Goal: Find specific page/section: Find specific page/section

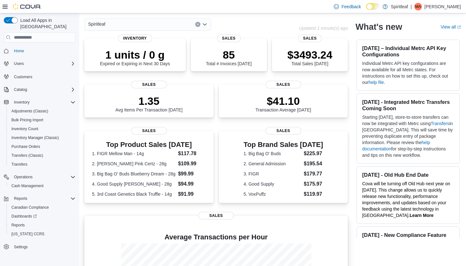
scroll to position [25, 0]
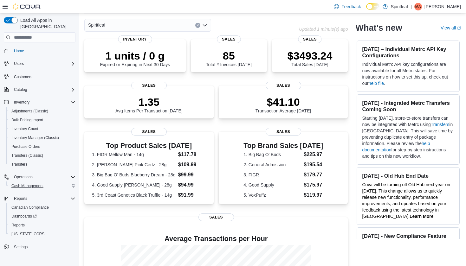
click at [39, 184] on span "Cash Management" at bounding box center [27, 186] width 32 height 5
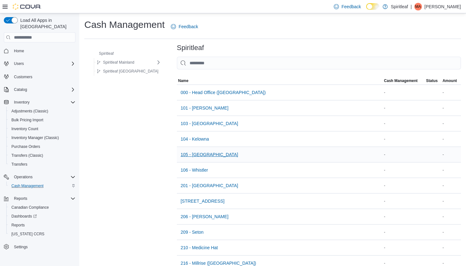
click at [186, 153] on span "105 - [GEOGRAPHIC_DATA]" at bounding box center [210, 155] width 58 height 6
click at [187, 110] on span "101 - [PERSON_NAME]" at bounding box center [205, 108] width 48 height 6
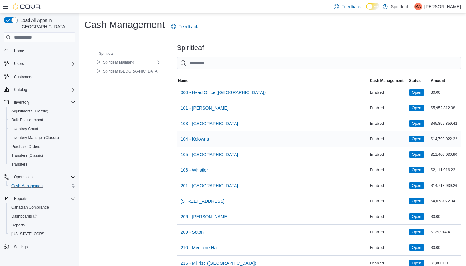
click at [189, 141] on span "104 - Kelowna" at bounding box center [195, 139] width 29 height 6
